Goal: Check status: Check status

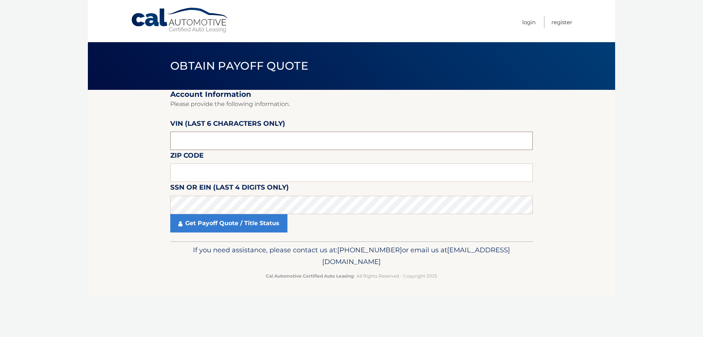
click at [244, 143] on input "text" at bounding box center [351, 140] width 363 height 18
type input "486926"
type input "10583"
click at [206, 220] on link "Get Payoff Quote / Title Status" at bounding box center [228, 223] width 117 height 18
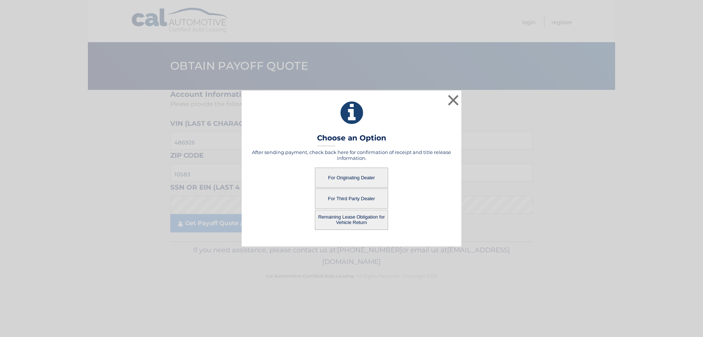
click at [297, 148] on div "× Choose an Option After sending payment, check back here for confirmation of r…" at bounding box center [352, 167] width 220 height 155
click at [299, 148] on div "× Choose an Option After sending payment, check back here for confirmation of r…" at bounding box center [352, 167] width 220 height 155
click at [300, 148] on div "× Choose an Option After sending payment, check back here for confirmation of r…" at bounding box center [352, 167] width 220 height 155
click at [319, 152] on h5 "After sending payment, check back here for confirmation of receipt and title re…" at bounding box center [351, 155] width 201 height 12
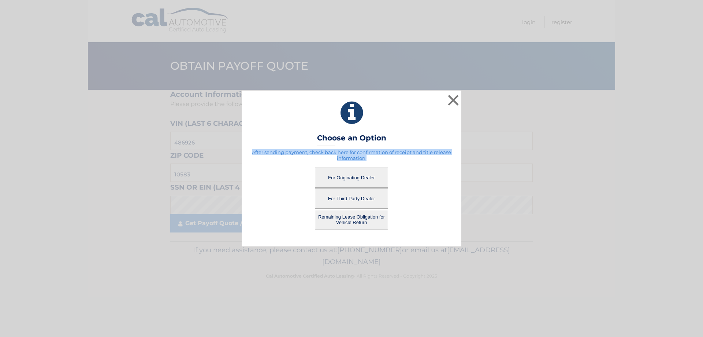
click at [320, 152] on h5 "After sending payment, check back here for confirmation of receipt and title re…" at bounding box center [351, 155] width 201 height 12
click at [367, 168] on button "For Originating Dealer" at bounding box center [351, 177] width 73 height 20
click at [358, 180] on button "For Originating Dealer" at bounding box center [351, 177] width 73 height 20
click at [347, 178] on button "For Originating Dealer" at bounding box center [351, 177] width 73 height 20
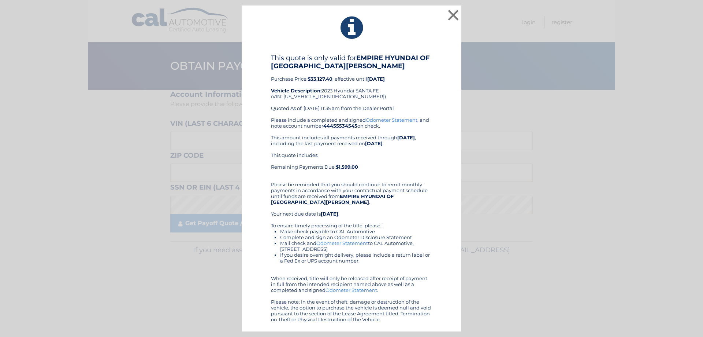
click at [342, 161] on div "This quote includes: Remaining Payments Due: $1,599.00" at bounding box center [351, 163] width 161 height 23
click at [455, 17] on button "×" at bounding box center [453, 15] width 15 height 15
